Goal: Check status: Check status

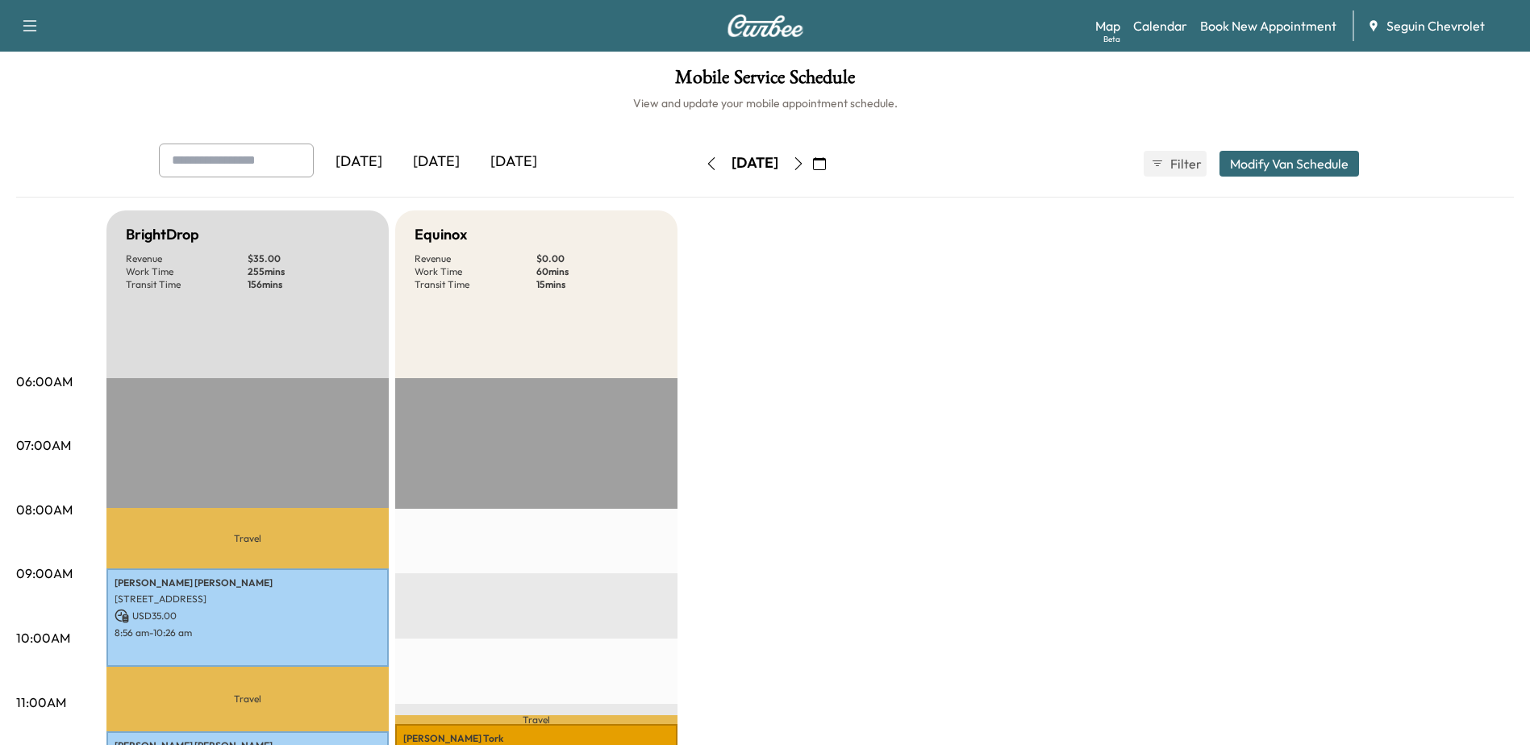
click at [443, 158] on div "[DATE]" at bounding box center [436, 162] width 77 height 37
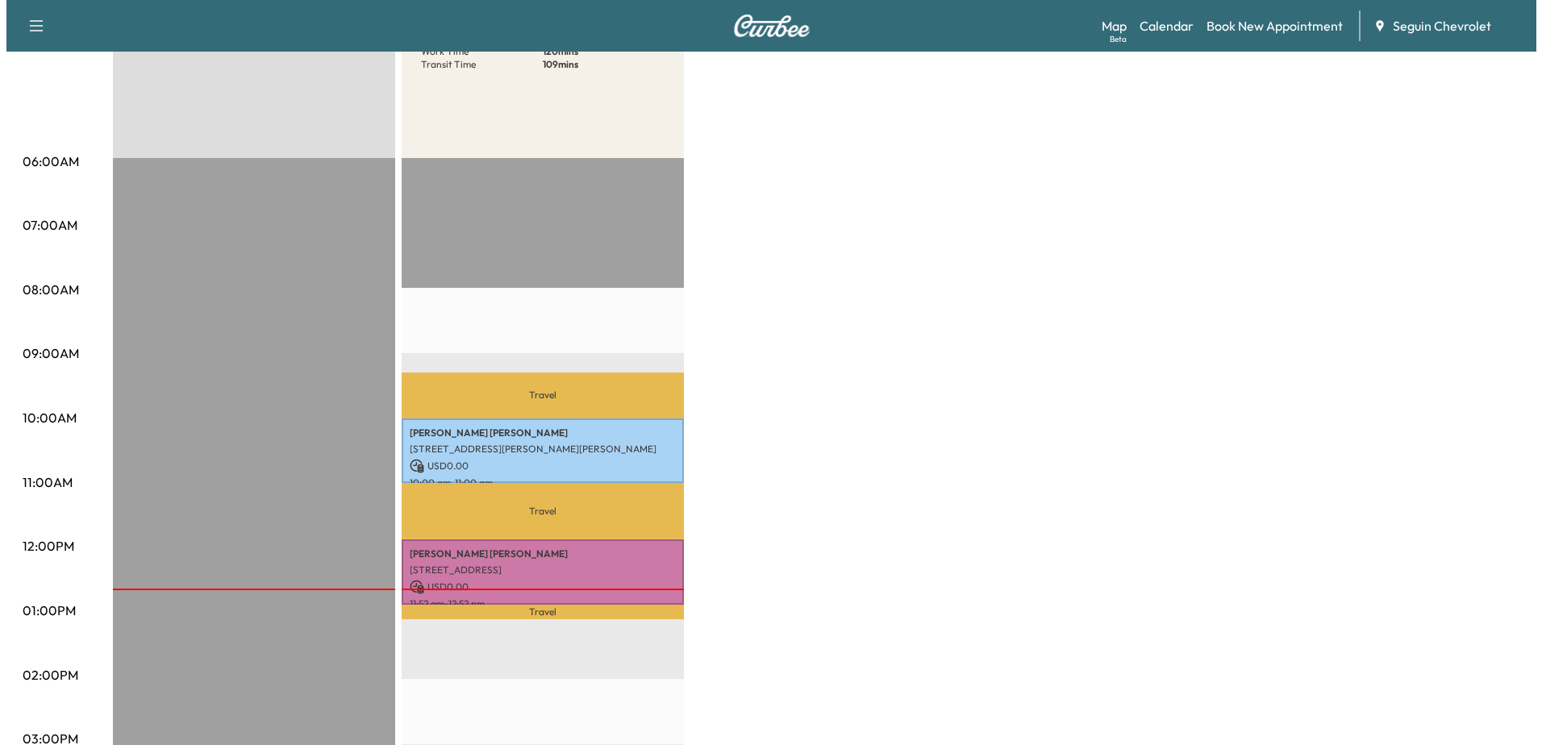
scroll to position [242, 0]
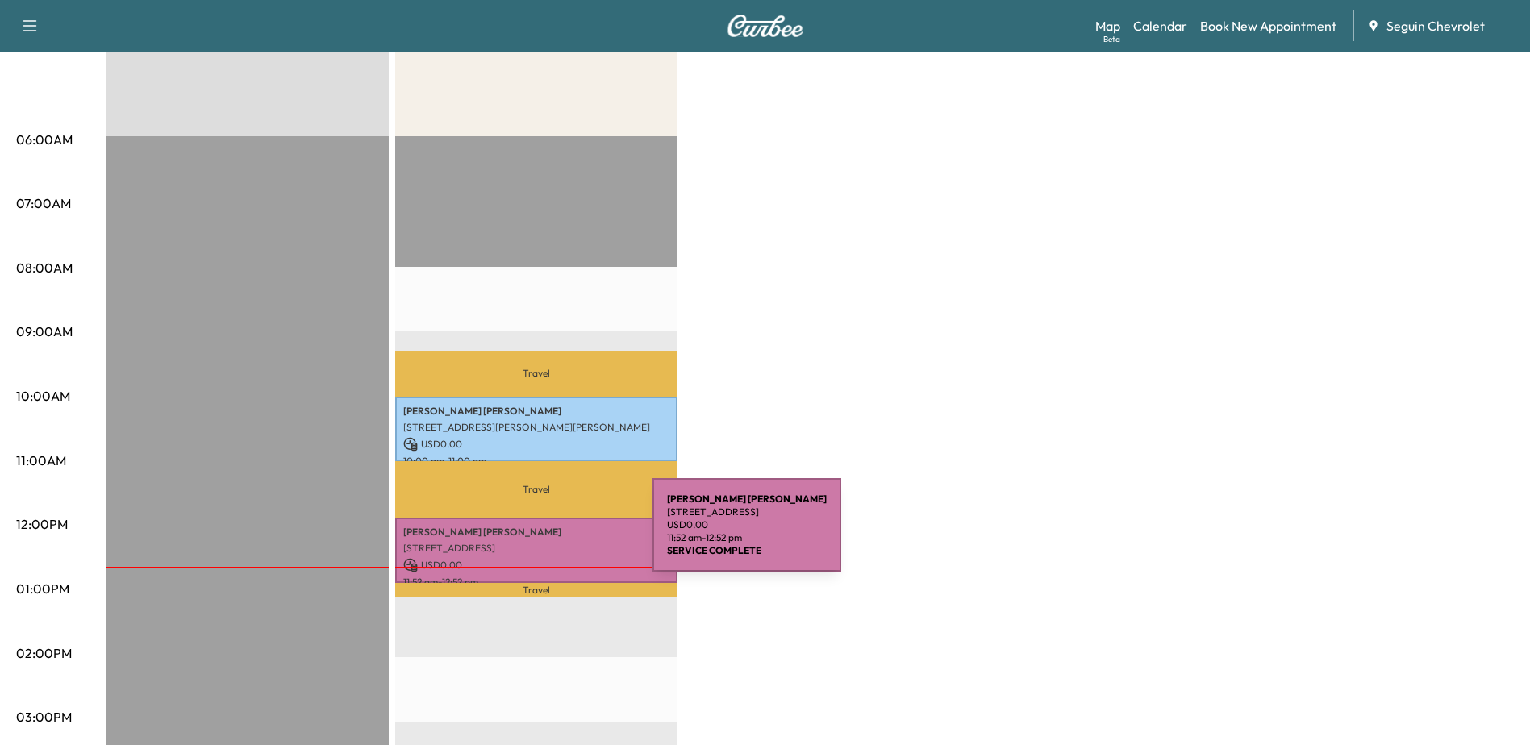
click at [532, 535] on div "[PERSON_NAME] [PERSON_NAME] [STREET_ADDRESS] USD 0.00 11:52 am - 12:52 pm" at bounding box center [536, 550] width 282 height 65
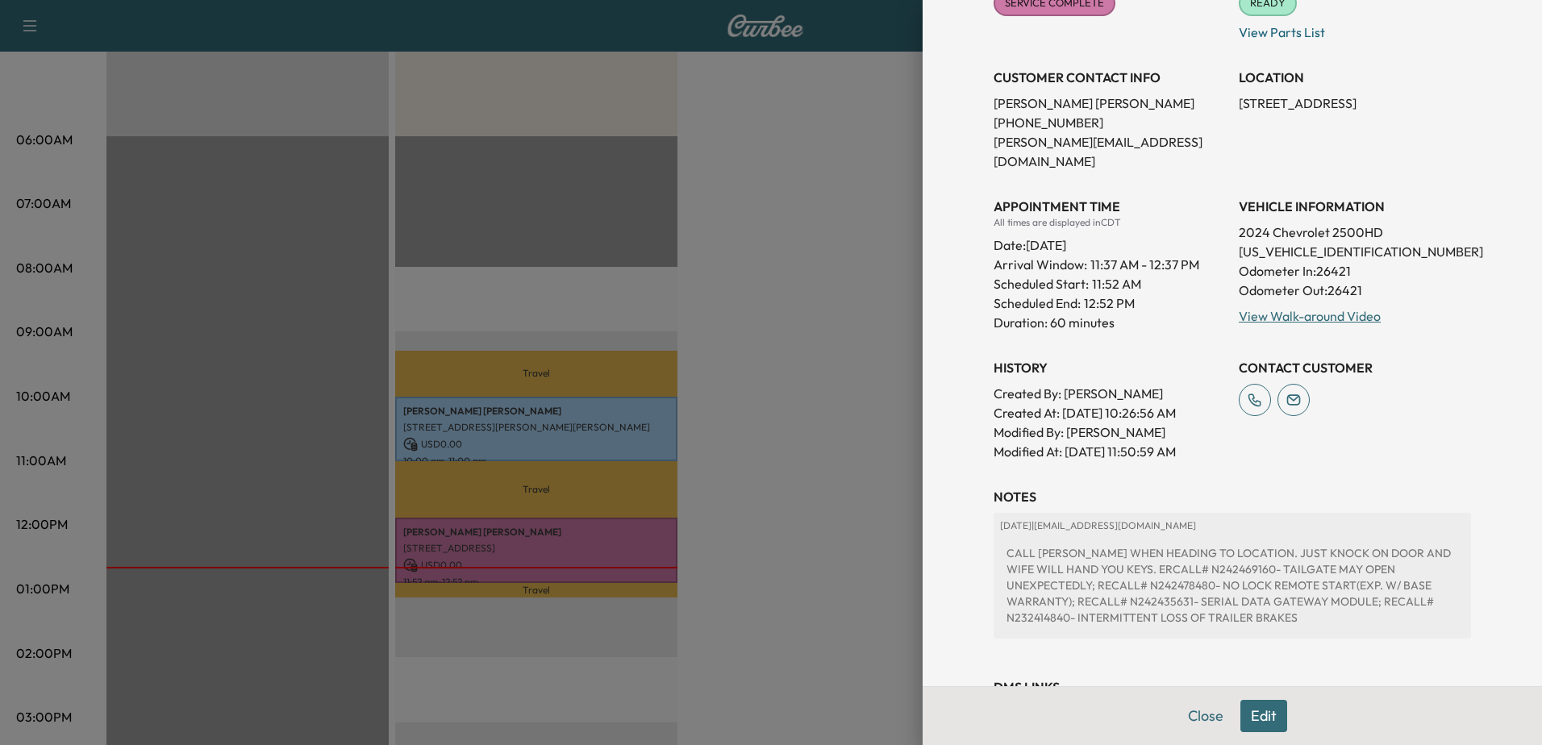
scroll to position [290, 0]
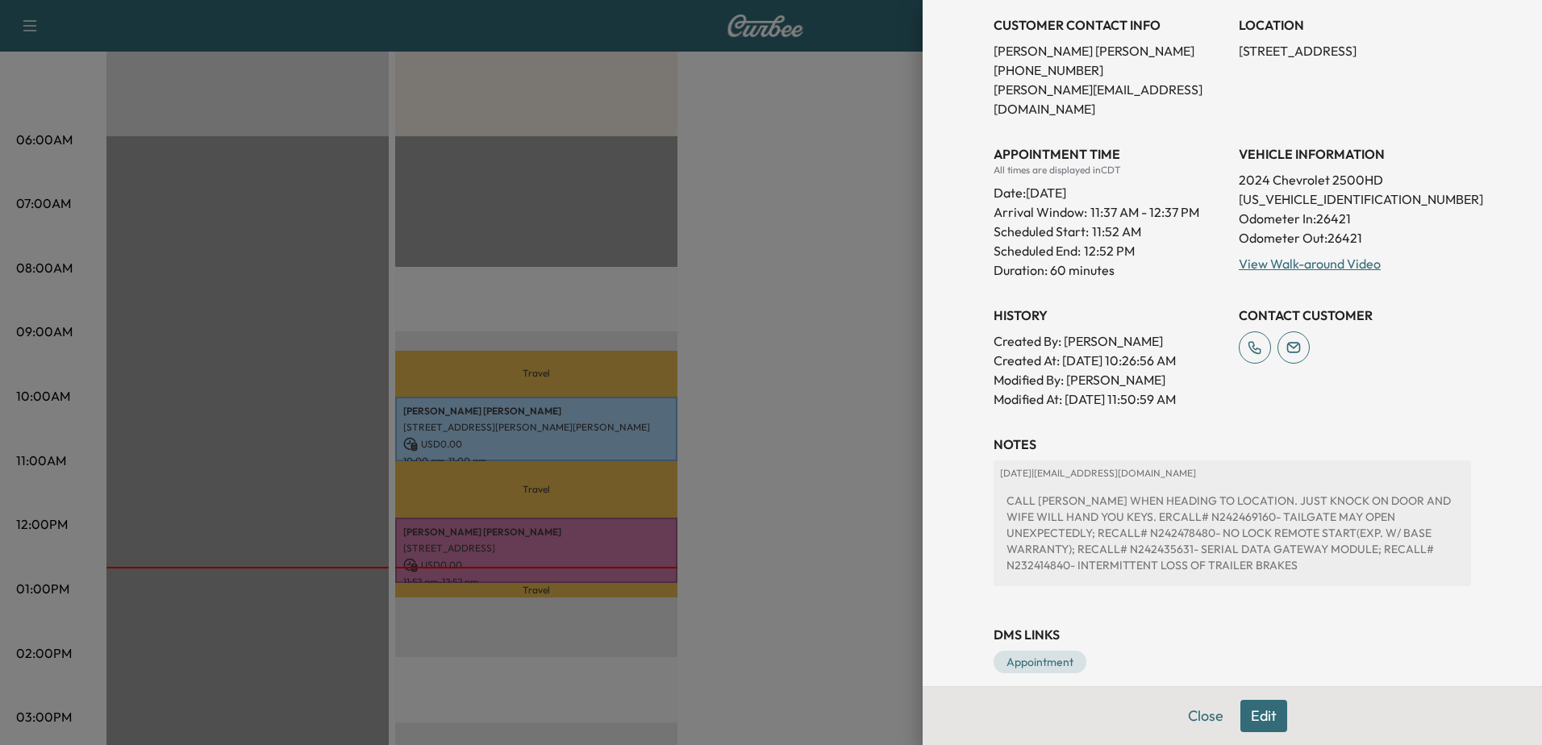
click at [1318, 531] on div "CALL [PERSON_NAME] WHEN HEADING TO LOCATION. JUST KNOCK ON DOOR AND WIFE WILL H…" at bounding box center [1232, 533] width 465 height 94
copy div "N232414840"
click at [804, 121] on div at bounding box center [771, 372] width 1542 height 745
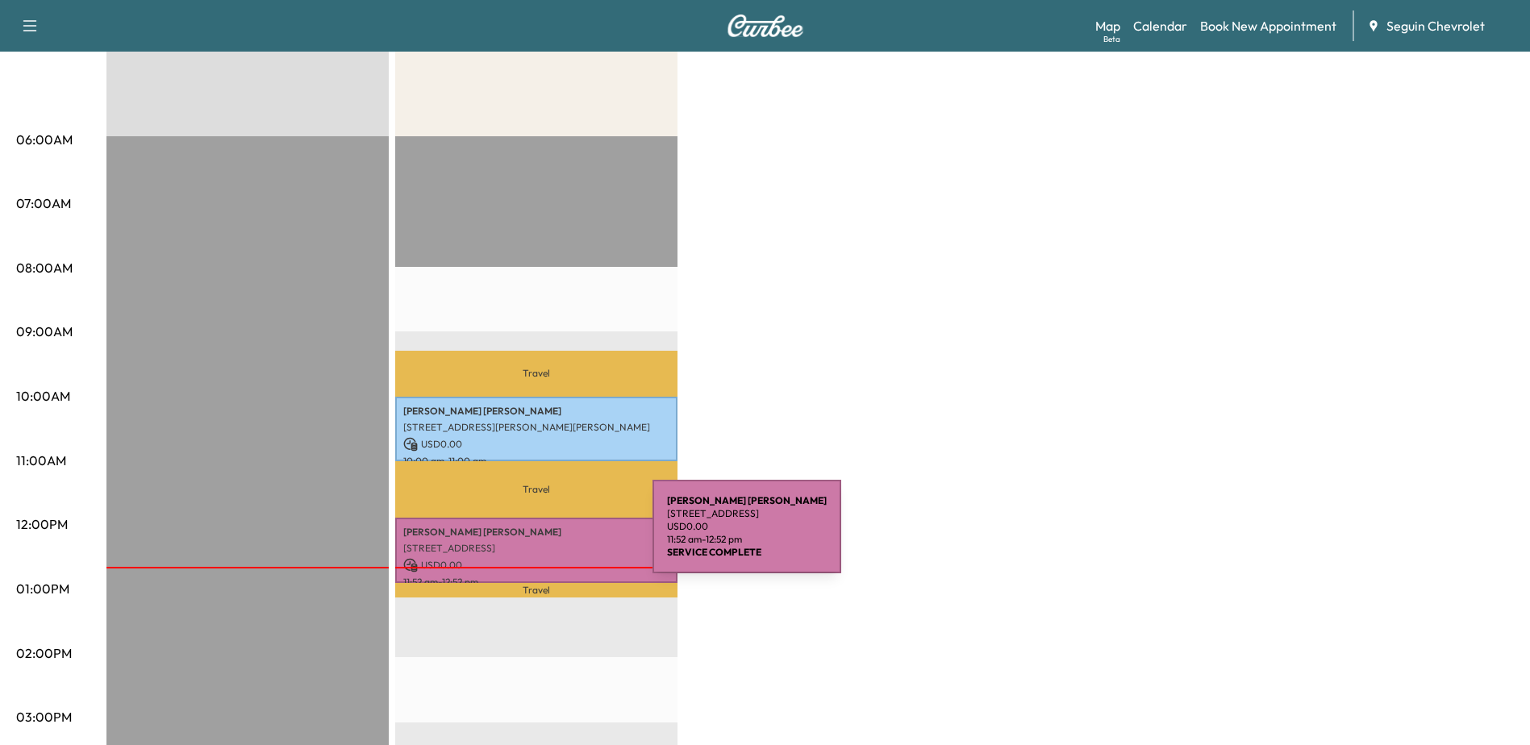
click at [532, 536] on div "[PERSON_NAME] [PERSON_NAME] [STREET_ADDRESS] USD 0.00 11:52 am - 12:52 pm" at bounding box center [536, 550] width 282 height 65
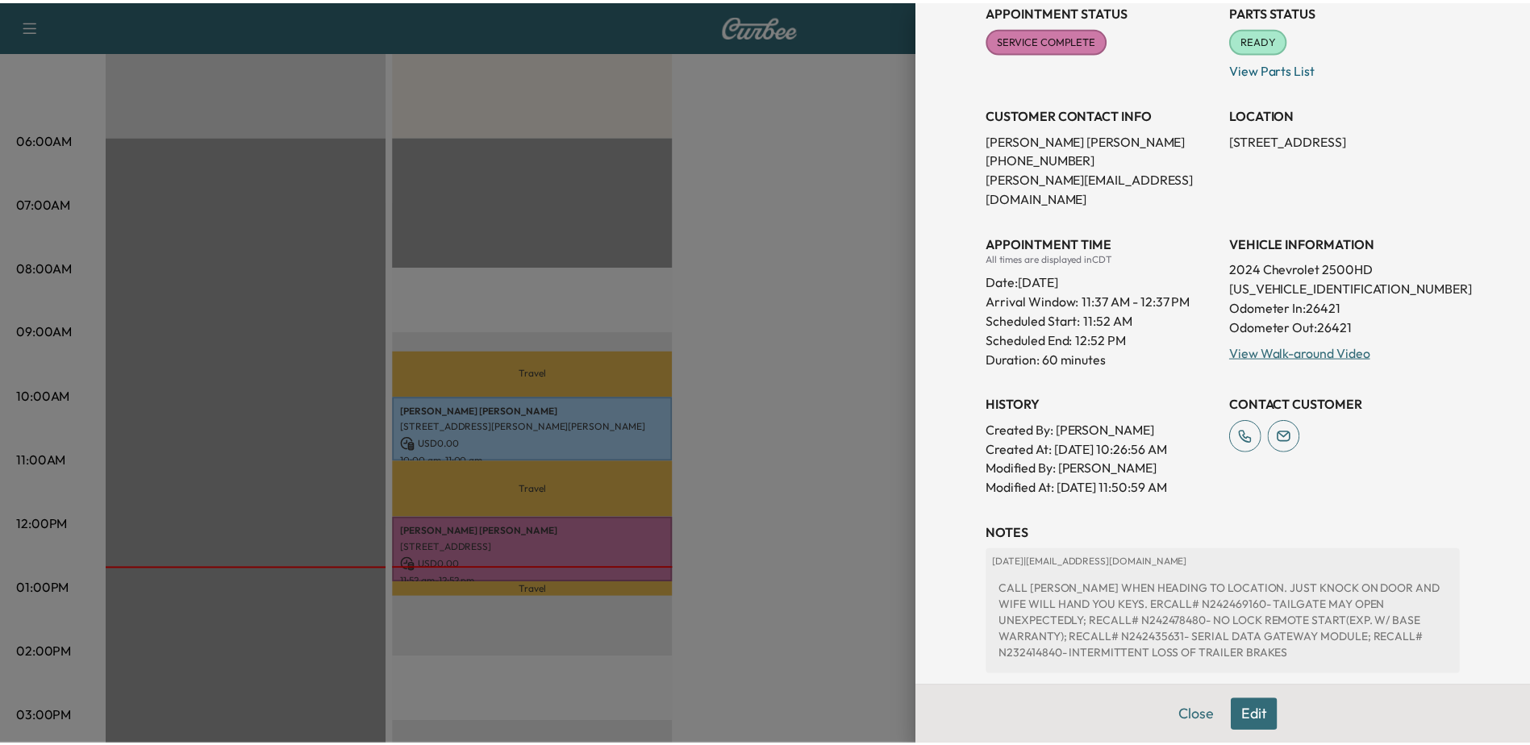
scroll to position [0, 0]
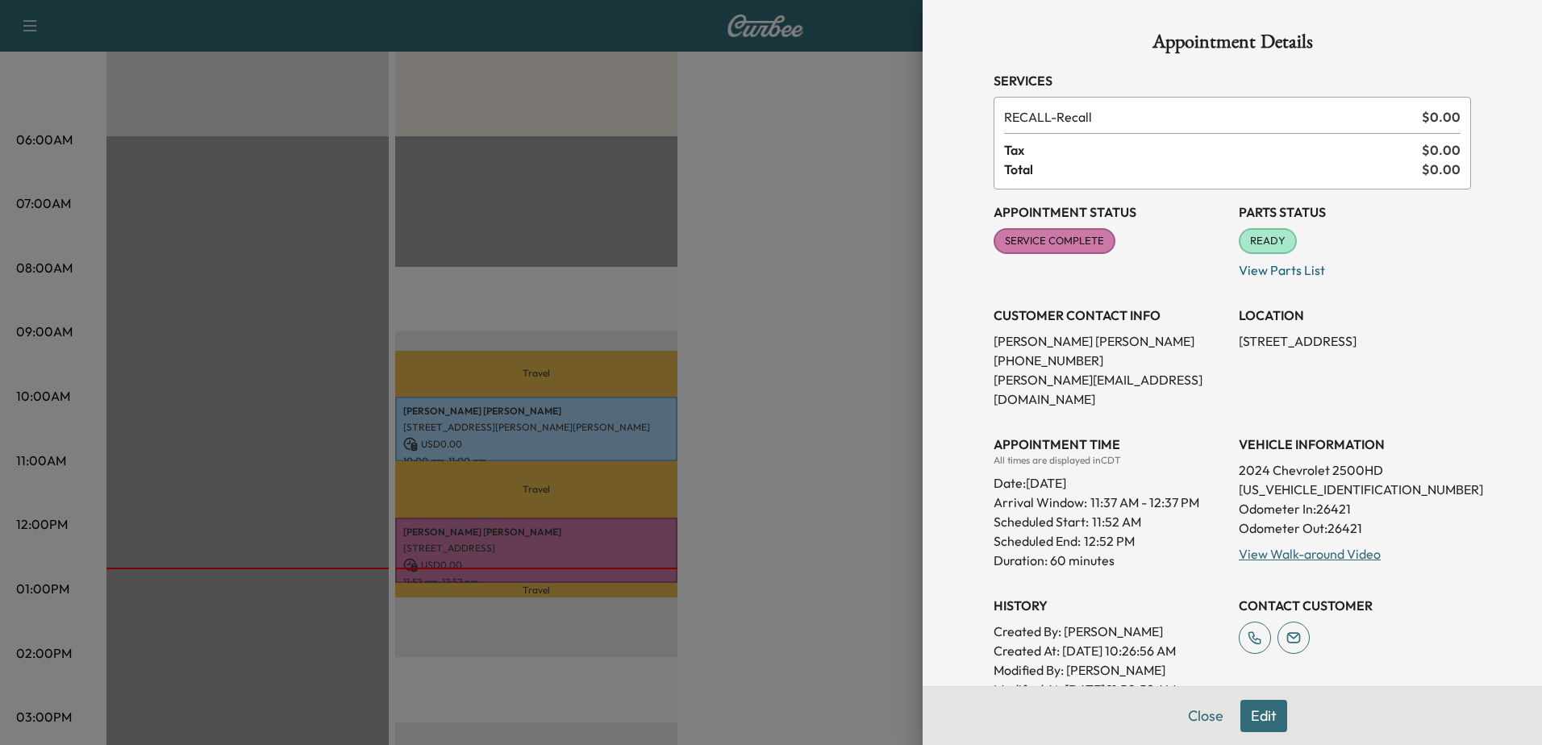
click at [780, 167] on div at bounding box center [771, 372] width 1542 height 745
